Goal: Navigation & Orientation: Find specific page/section

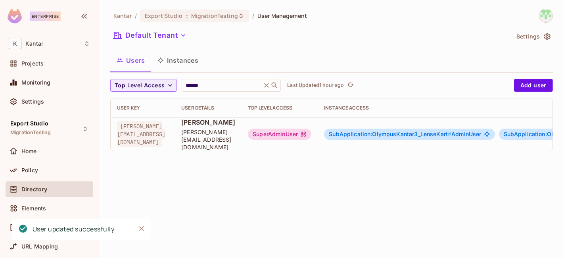
click at [183, 63] on button "Instances" at bounding box center [178, 60] width 54 height 20
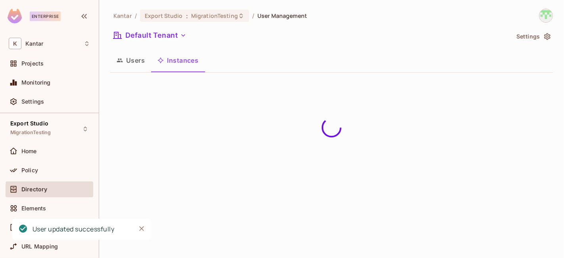
drag, startPoint x: 127, startPoint y: 63, endPoint x: 161, endPoint y: 71, distance: 34.4
click at [131, 63] on button "Users" at bounding box center [130, 60] width 41 height 20
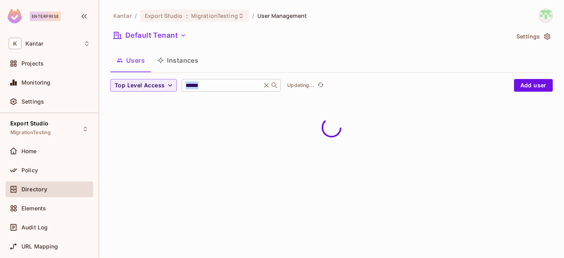
click at [245, 90] on div "****** ​" at bounding box center [231, 85] width 99 height 13
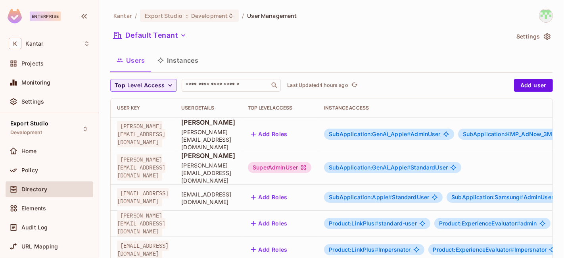
click at [54, 189] on div "Directory" at bounding box center [55, 189] width 69 height 6
drag, startPoint x: 191, startPoint y: 59, endPoint x: 216, endPoint y: 58, distance: 25.0
click at [195, 57] on button "Instances" at bounding box center [178, 60] width 54 height 20
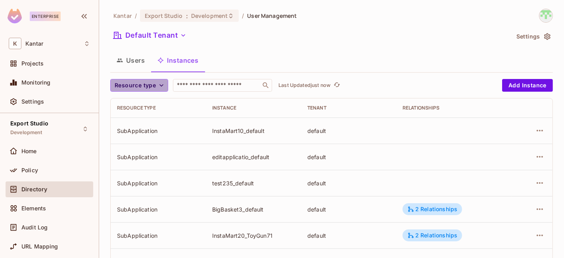
click at [153, 89] on span "Resource type" at bounding box center [135, 85] width 41 height 10
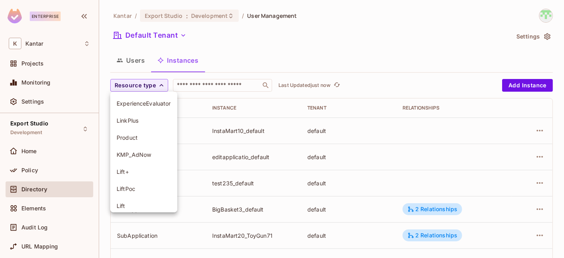
click at [237, 56] on div at bounding box center [282, 129] width 564 height 258
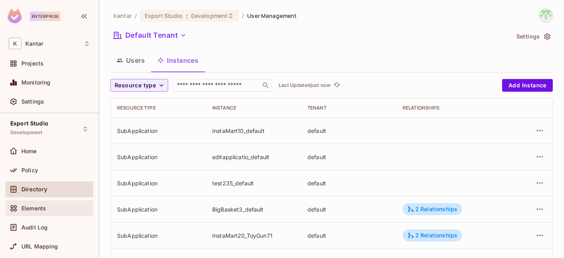
click at [50, 205] on div "Elements" at bounding box center [55, 208] width 69 height 6
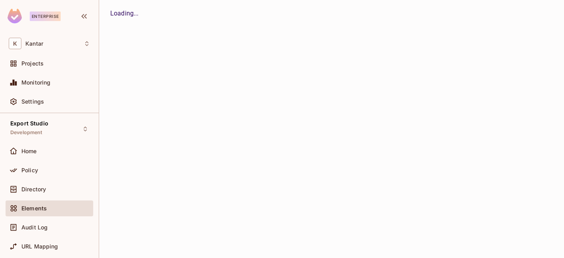
drag, startPoint x: 48, startPoint y: 189, endPoint x: 234, endPoint y: 76, distance: 217.5
click at [51, 188] on div "Directory" at bounding box center [55, 189] width 69 height 6
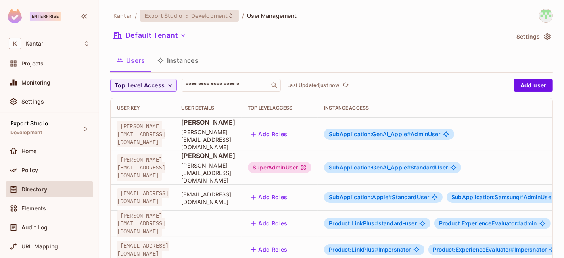
click at [208, 13] on span "Development" at bounding box center [209, 16] width 36 height 8
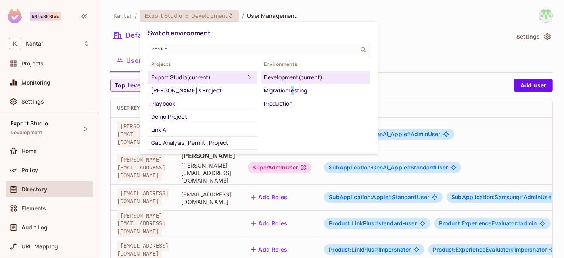
click at [293, 91] on div "MigrationTesting" at bounding box center [315, 91] width 103 height 10
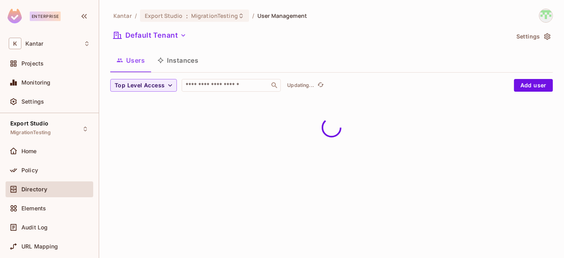
drag, startPoint x: 180, startPoint y: 61, endPoint x: 184, endPoint y: 59, distance: 4.4
click at [184, 60] on button "Instances" at bounding box center [178, 60] width 54 height 20
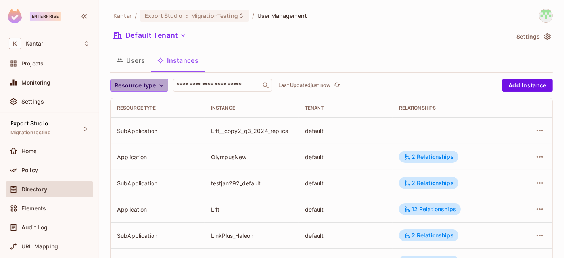
click at [163, 84] on icon "button" at bounding box center [161, 85] width 8 height 8
click at [144, 102] on span "Application" at bounding box center [137, 103] width 40 height 8
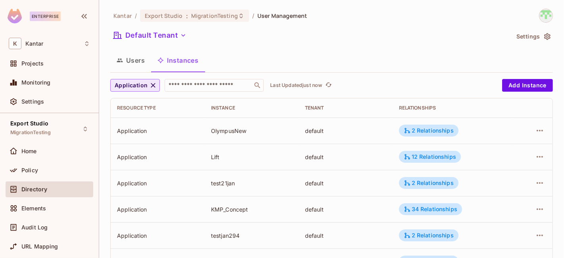
click at [147, 85] on button "Application" at bounding box center [135, 85] width 50 height 13
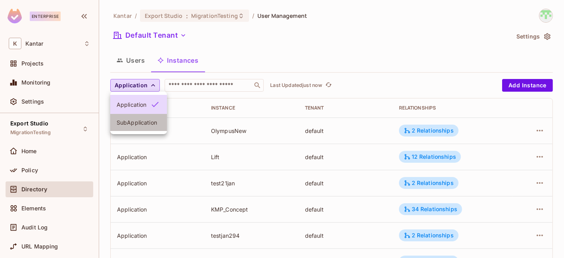
drag, startPoint x: 140, startPoint y: 122, endPoint x: 210, endPoint y: 96, distance: 75.2
click at [141, 121] on span "SubApplication" at bounding box center [139, 123] width 44 height 8
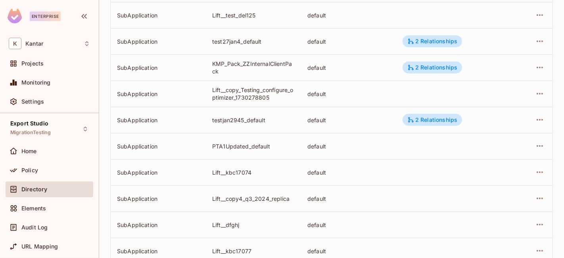
scroll to position [295, 0]
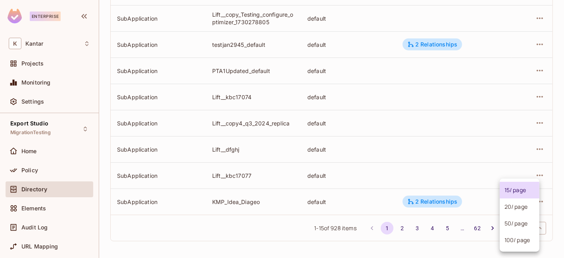
click at [524, 225] on body "Enterprise K Kantar Projects Monitoring Settings Export Studio MigrationTesting…" at bounding box center [282, 129] width 564 height 258
click at [517, 240] on li "100 / page" at bounding box center [519, 239] width 40 height 17
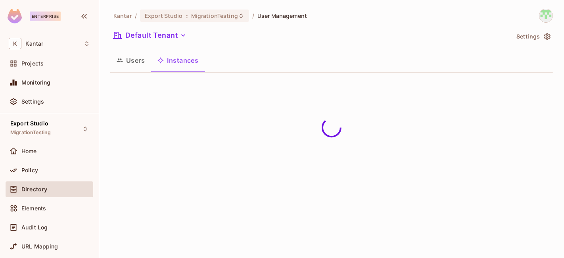
scroll to position [0, 0]
